Goal: Check status: Check status

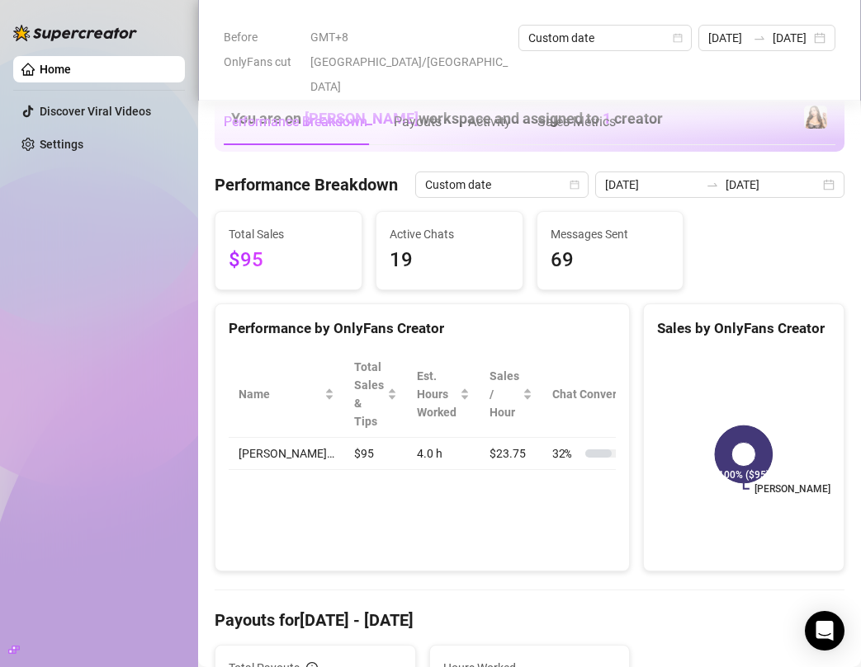
scroll to position [382, 0]
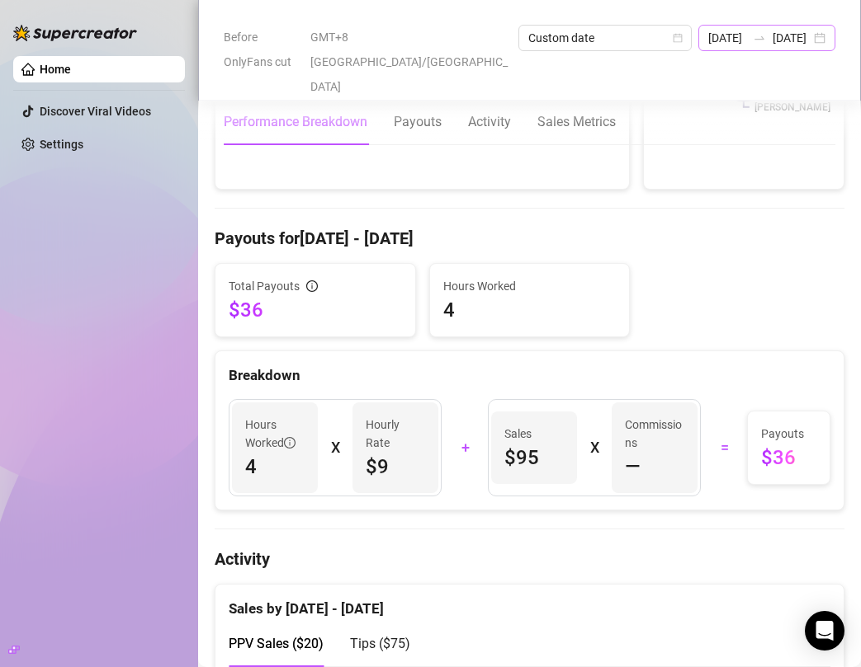
click at [821, 45] on div "[DATE] [DATE]" at bounding box center [766, 38] width 137 height 26
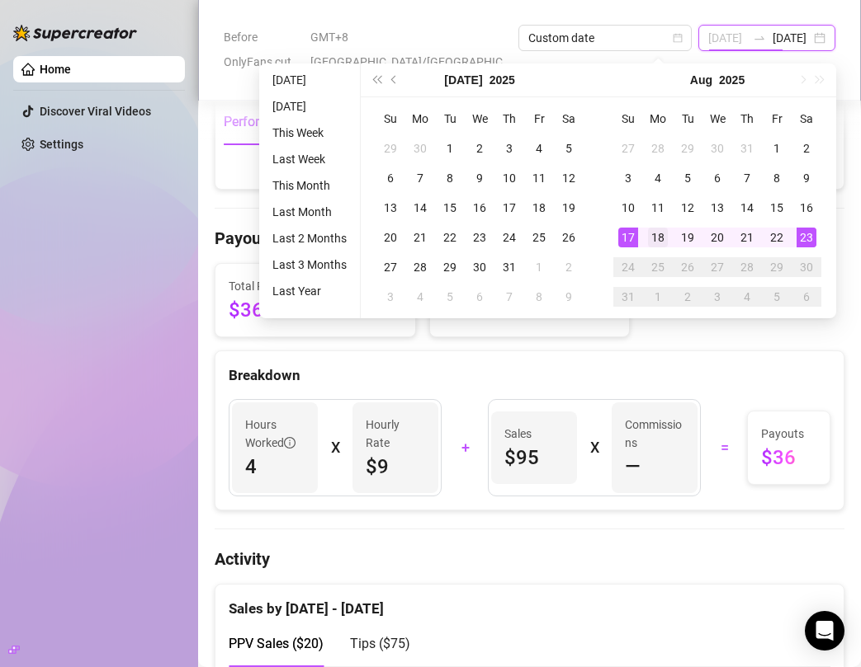
type input "[DATE]"
click at [654, 234] on div "18" at bounding box center [658, 238] width 20 height 20
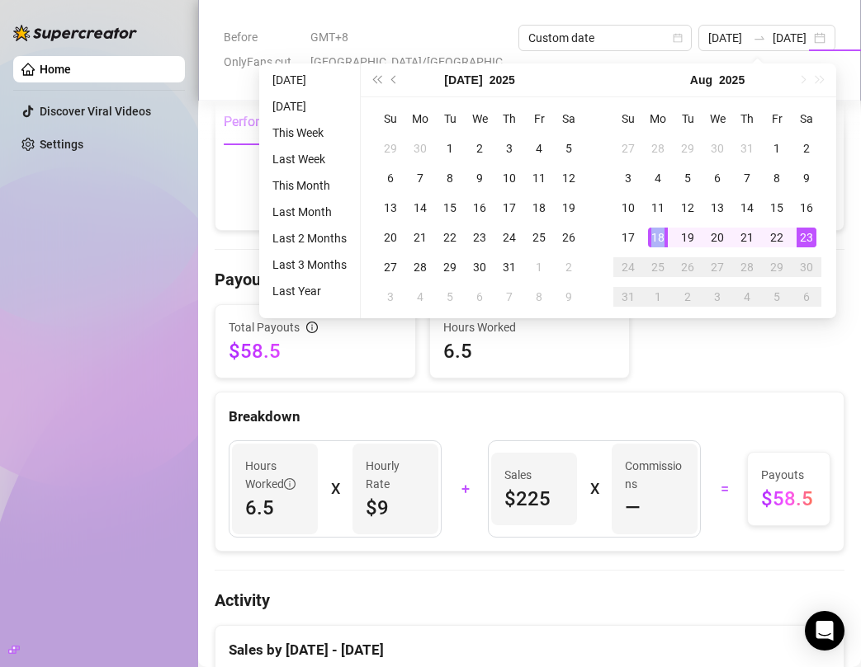
type input "[DATE]"
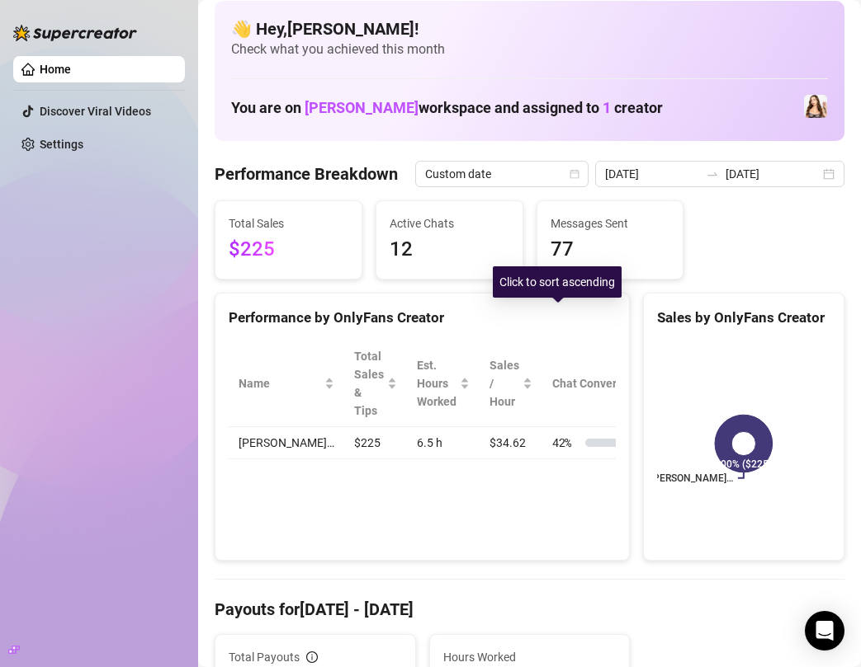
scroll to position [0, 0]
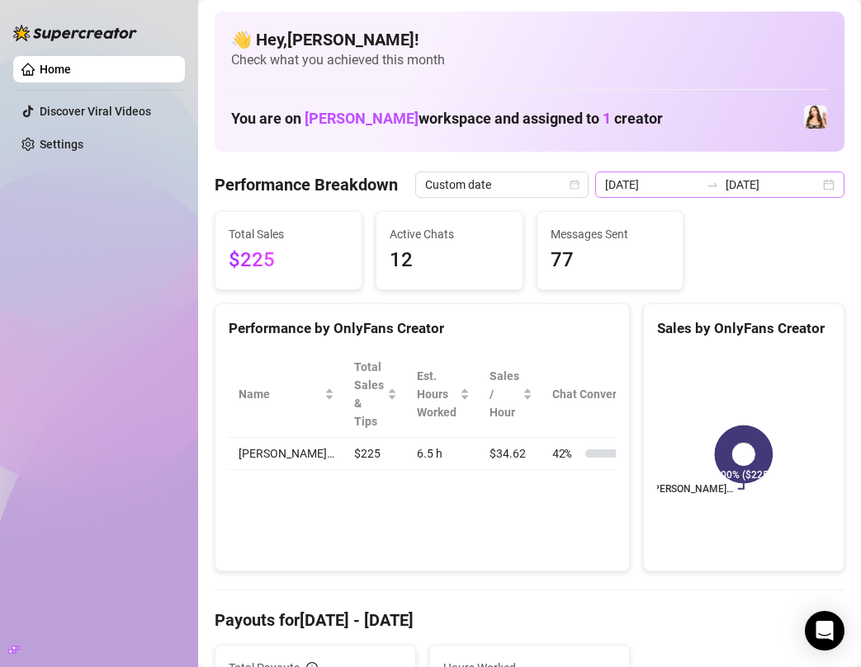
click at [825, 188] on div "[DATE] [DATE]" at bounding box center [719, 185] width 249 height 26
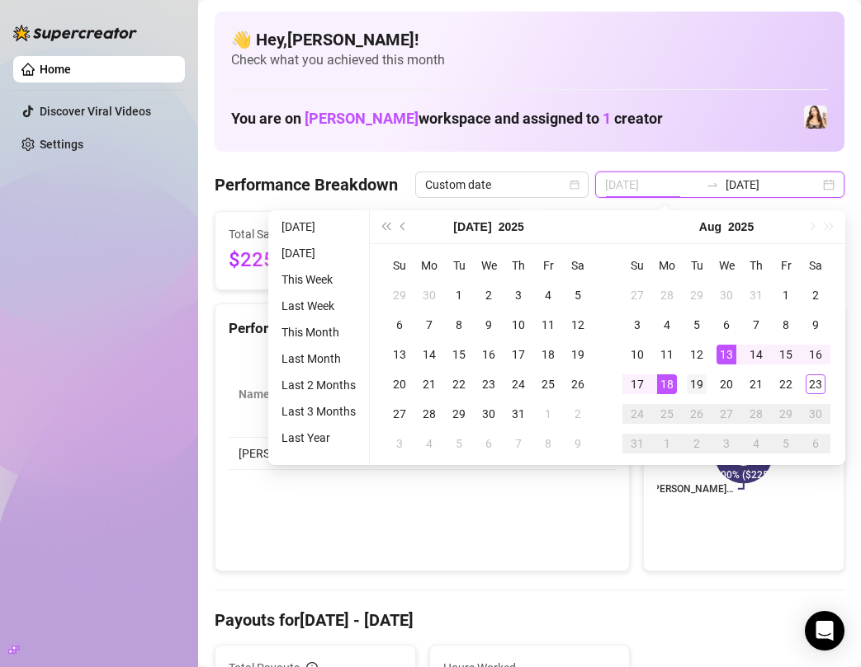
type input "[DATE]"
click at [697, 375] on div "19" at bounding box center [696, 385] width 20 height 20
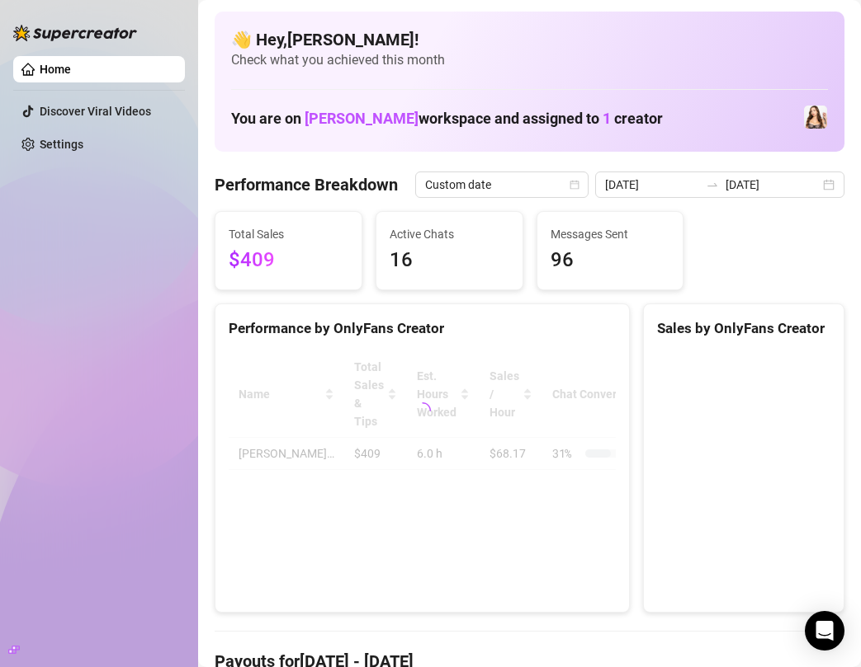
type input "[DATE]"
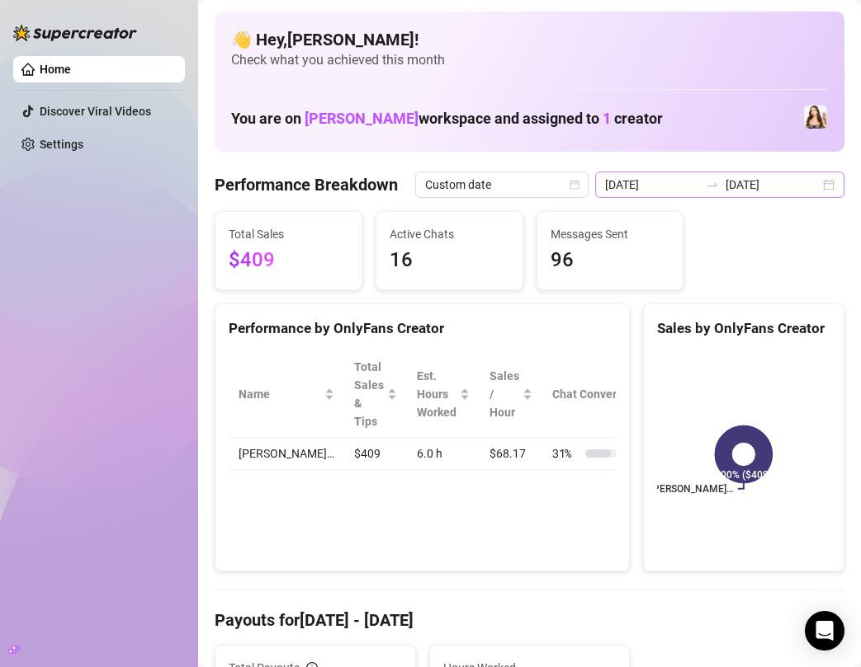
click at [828, 186] on div "[DATE] [DATE]" at bounding box center [719, 185] width 249 height 26
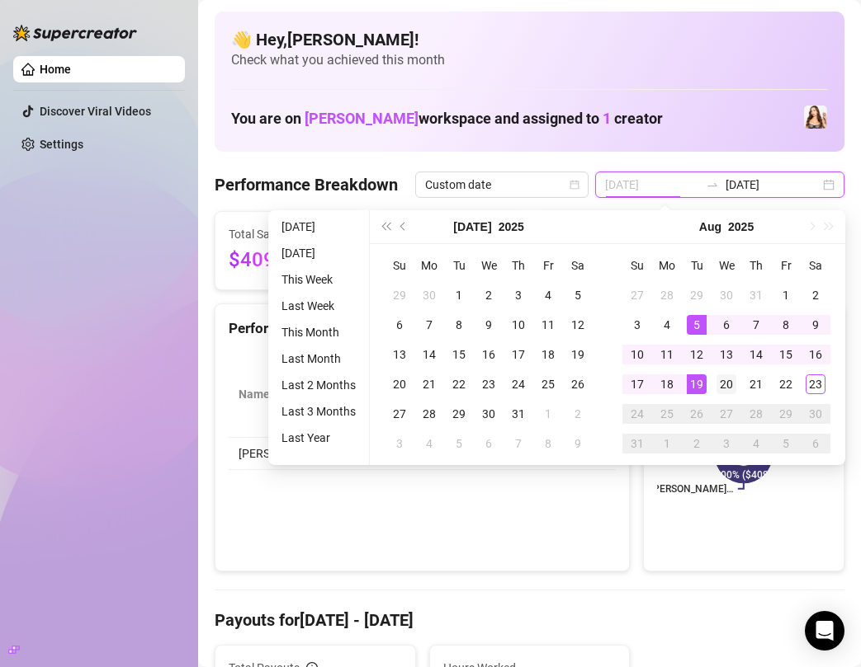
type input "[DATE]"
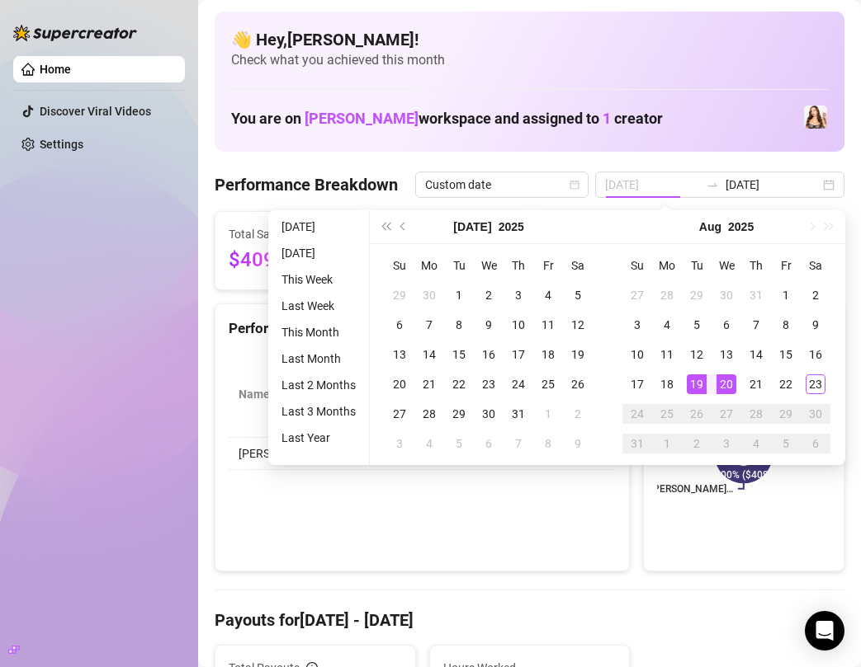
click at [723, 389] on div "20" at bounding box center [726, 385] width 20 height 20
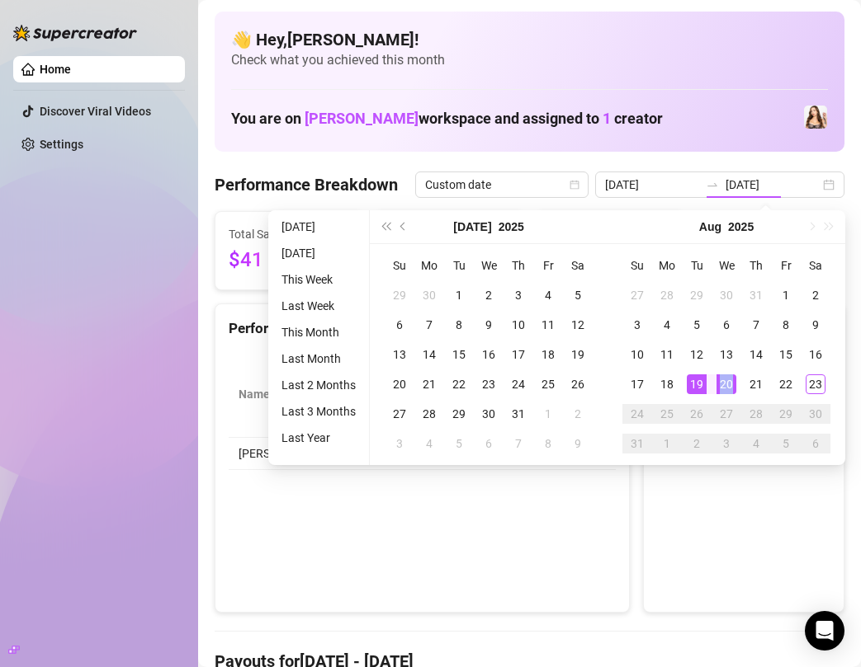
type input "[DATE]"
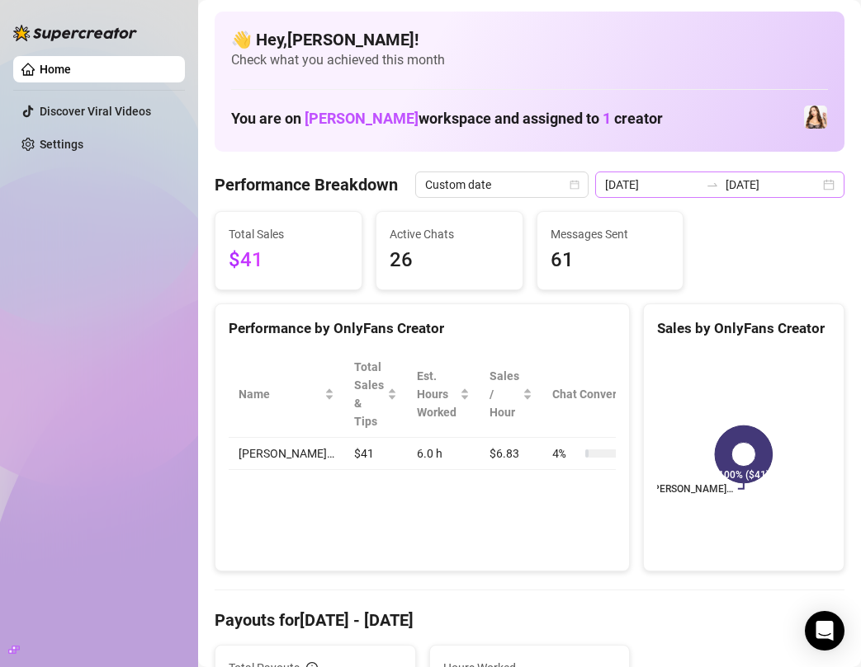
click at [831, 192] on div "[DATE] [DATE]" at bounding box center [719, 185] width 249 height 26
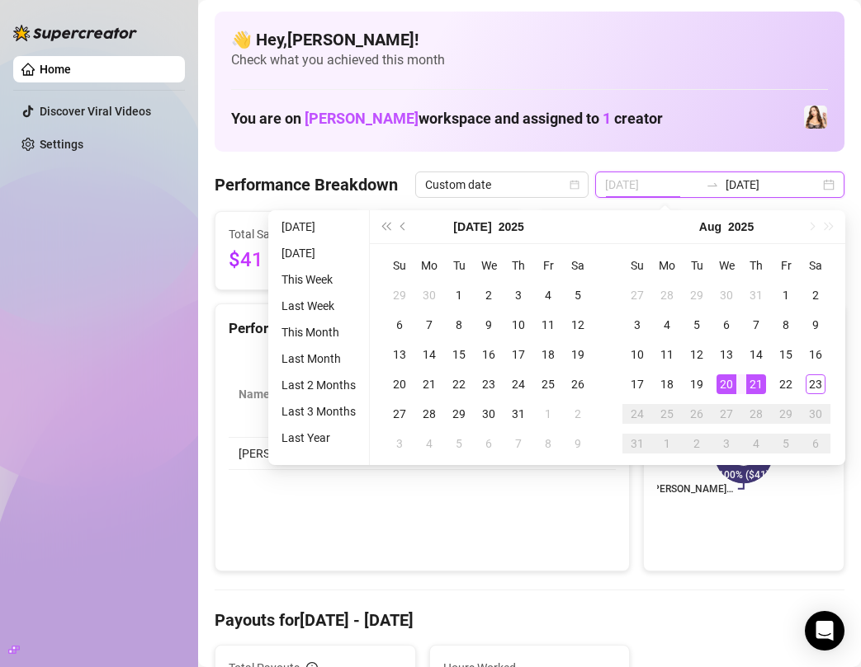
type input "[DATE]"
click at [757, 375] on div "21" at bounding box center [756, 385] width 20 height 20
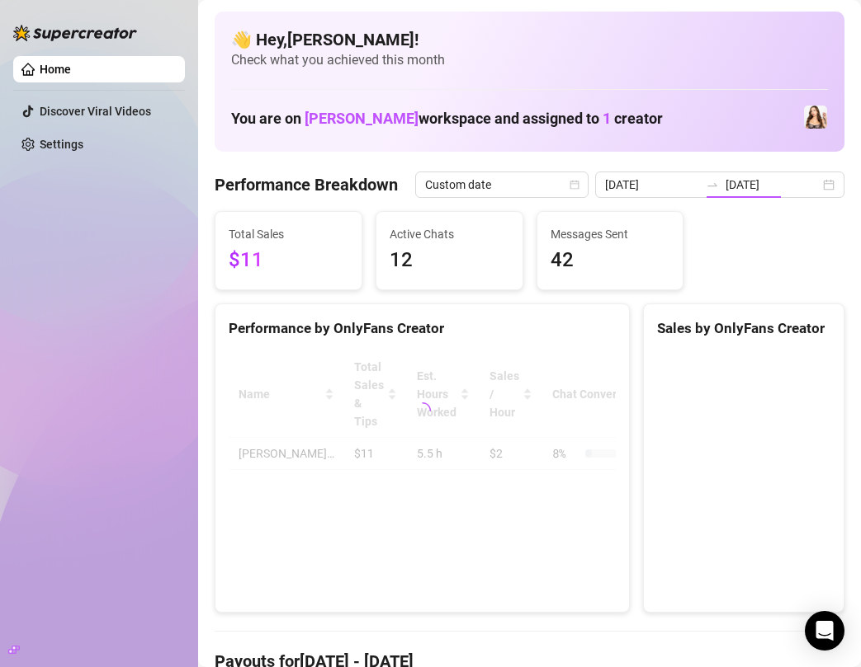
type input "[DATE]"
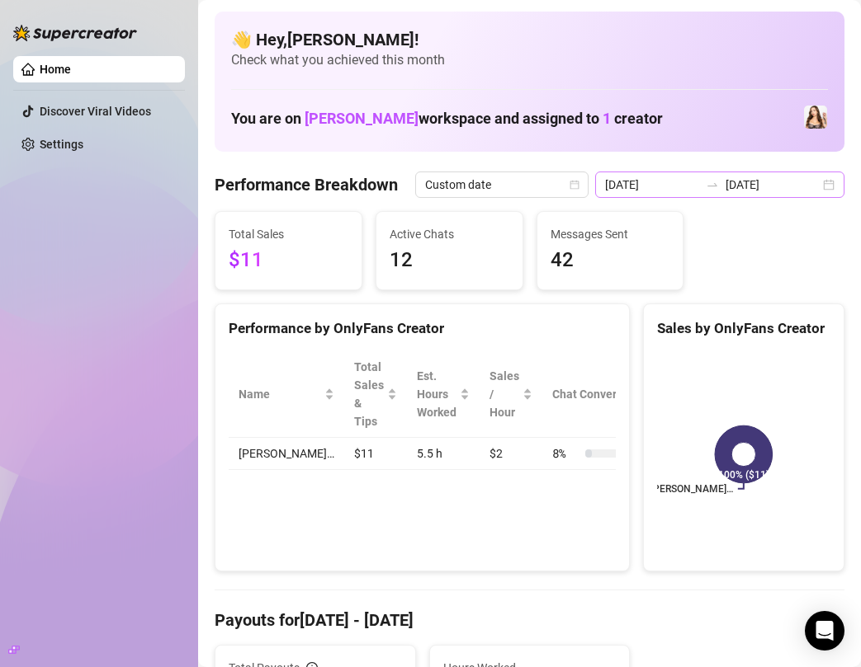
click at [835, 189] on div "[DATE] [DATE]" at bounding box center [719, 185] width 249 height 26
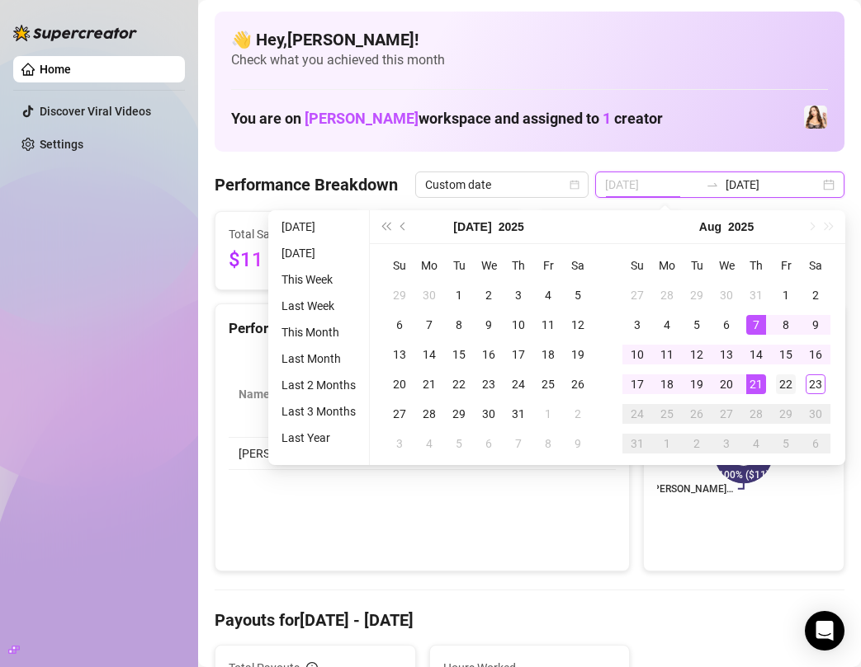
type input "[DATE]"
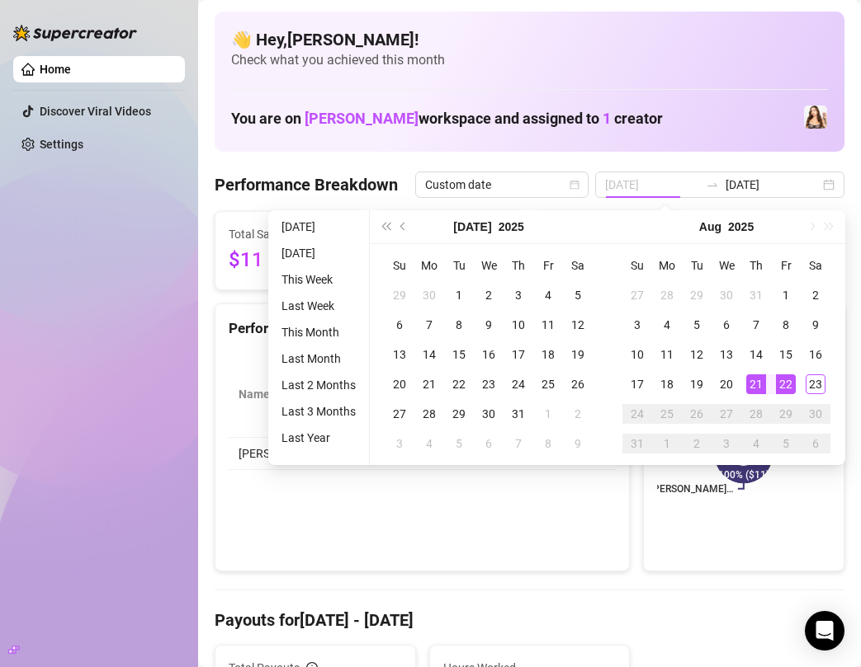
click at [785, 380] on div "22" at bounding box center [786, 385] width 20 height 20
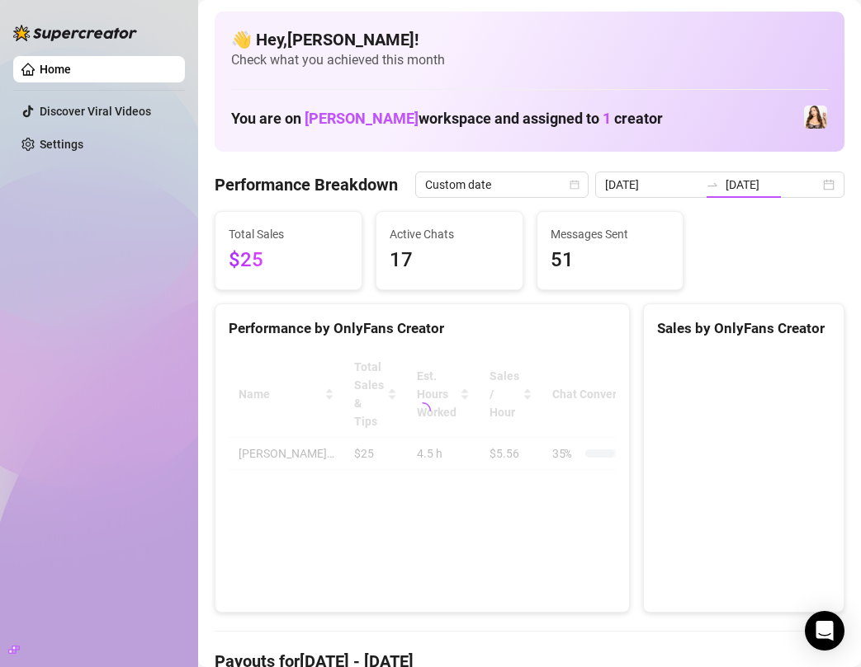
type input "[DATE]"
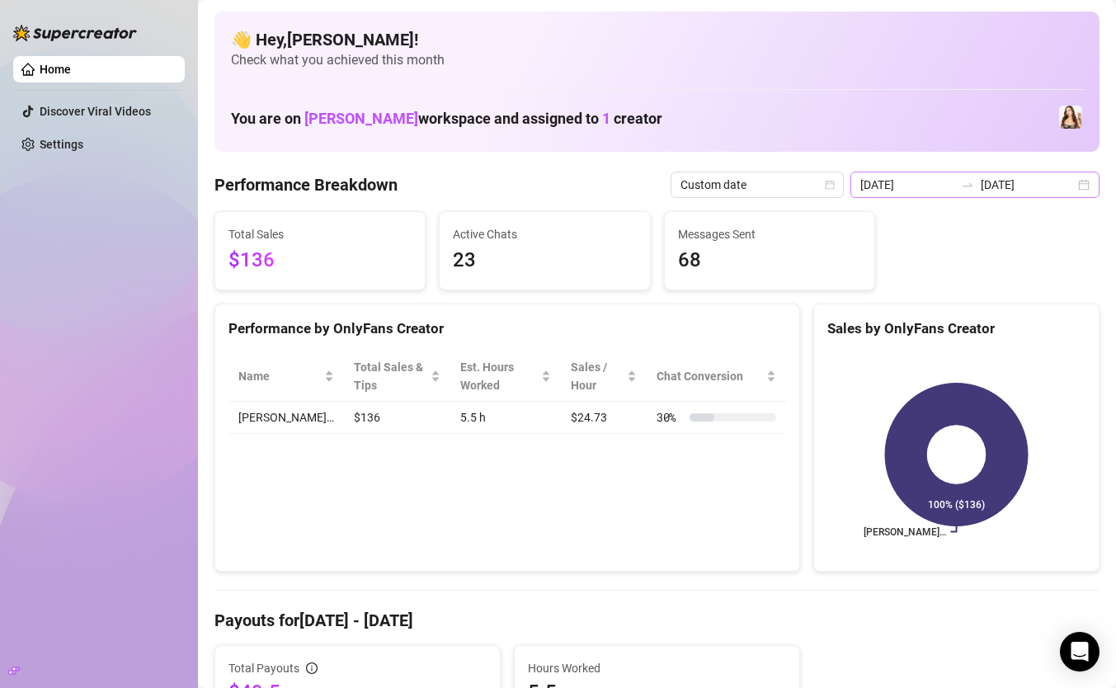
click at [860, 182] on div "[DATE] [DATE]" at bounding box center [975, 185] width 249 height 26
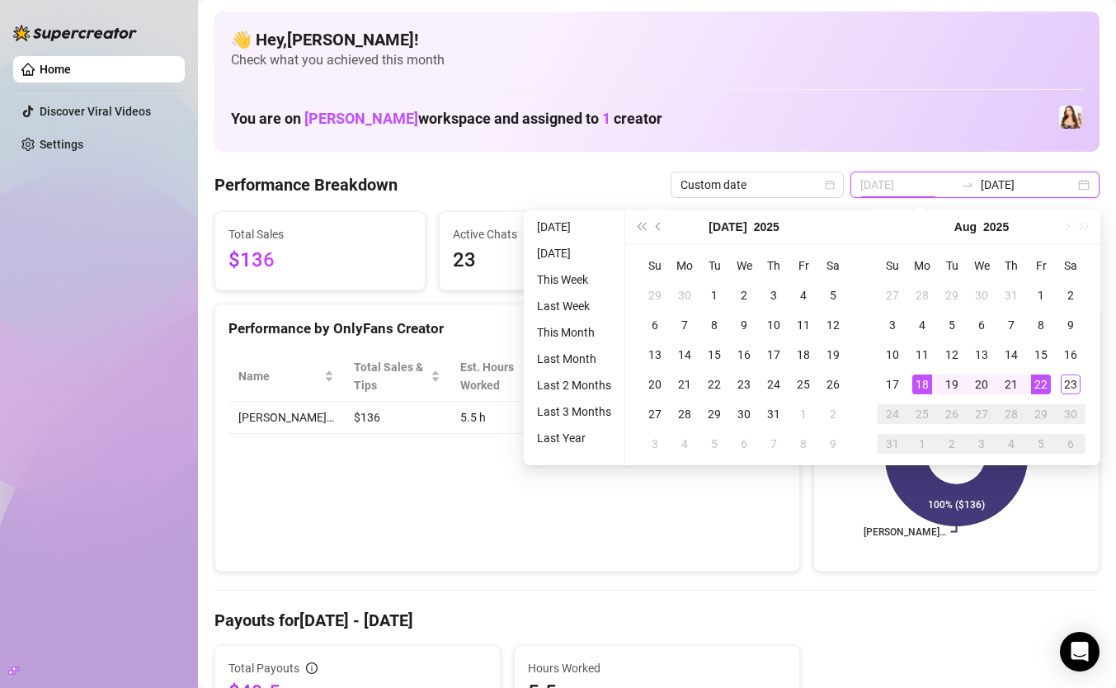
type input "[DATE]"
click at [860, 385] on div "18" at bounding box center [922, 385] width 20 height 20
type input "[DATE]"
click at [860, 381] on div "23" at bounding box center [1071, 385] width 20 height 20
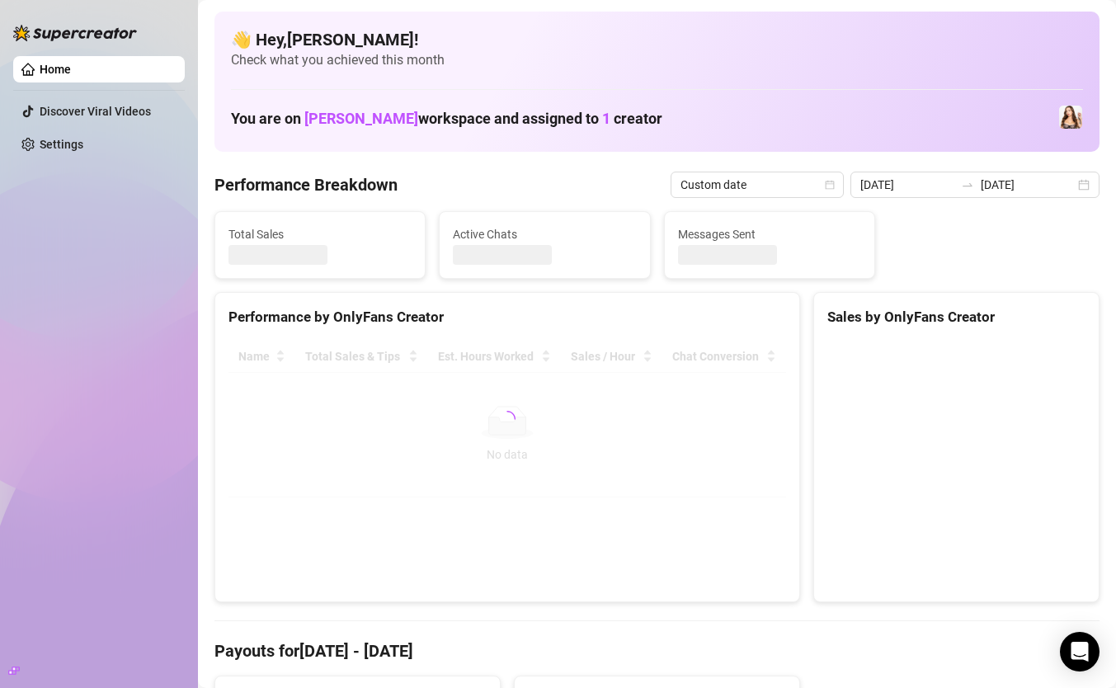
type input "[DATE]"
click at [860, 381] on canvas at bounding box center [957, 465] width 258 height 248
